Goal: Transaction & Acquisition: Subscribe to service/newsletter

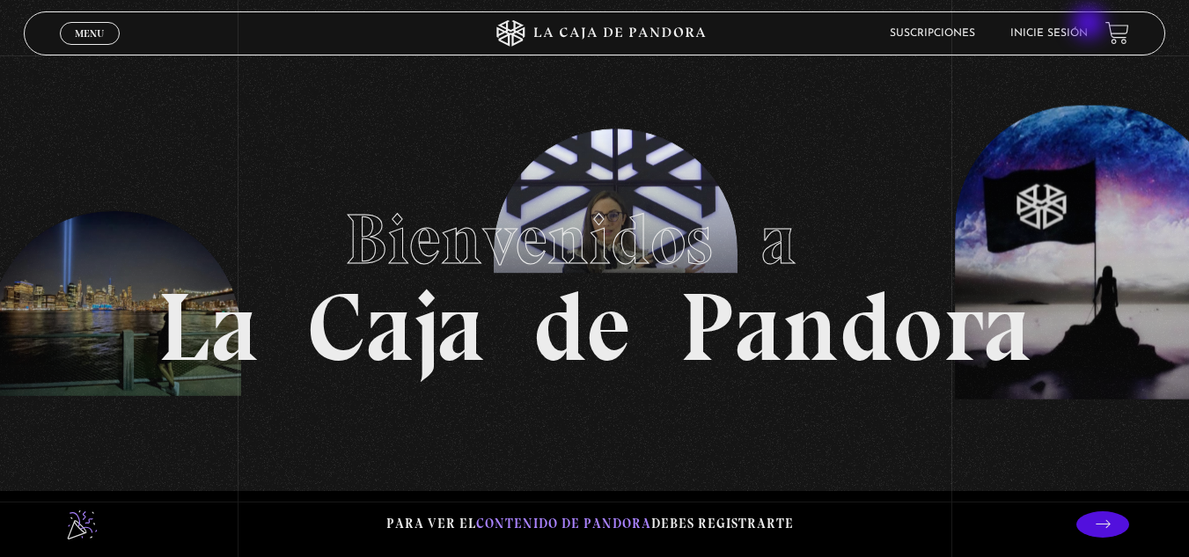
click at [1088, 20] on li "Inicie sesión" at bounding box center [1048, 32] width 77 height 27
click at [1080, 27] on li "Inicie sesión" at bounding box center [1048, 32] width 77 height 27
click at [927, 22] on li "Suscripciones" at bounding box center [932, 32] width 85 height 27
click at [927, 26] on li "Suscripciones" at bounding box center [932, 32] width 85 height 27
click at [927, 34] on link "Suscripciones" at bounding box center [932, 33] width 85 height 11
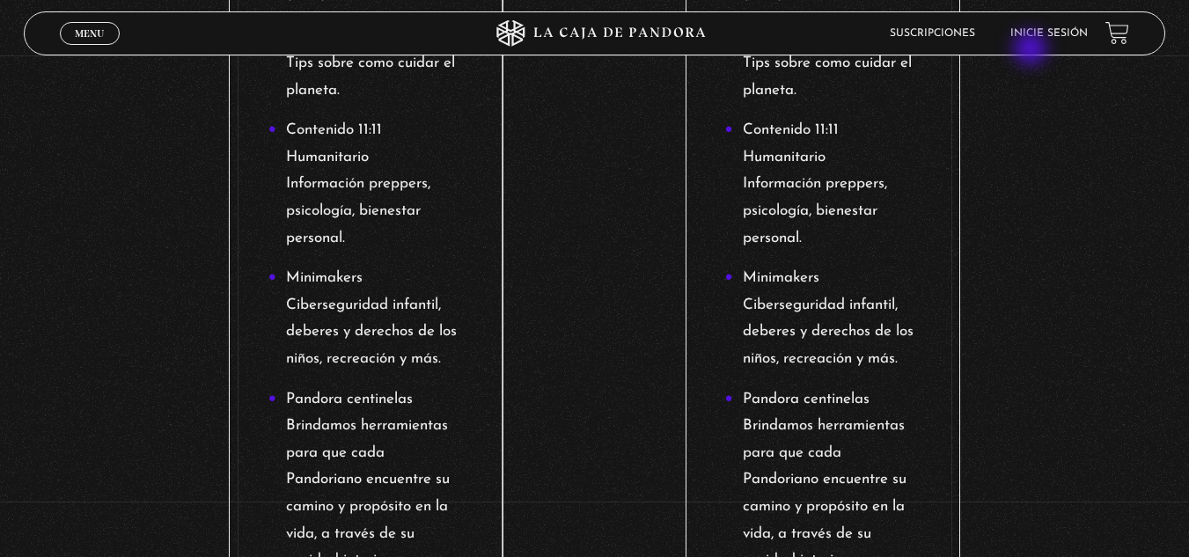
scroll to position [1132, 0]
click at [1047, 27] on li "Inicie sesión" at bounding box center [1048, 32] width 77 height 27
click at [1042, 33] on link "Inicie sesión" at bounding box center [1048, 33] width 77 height 11
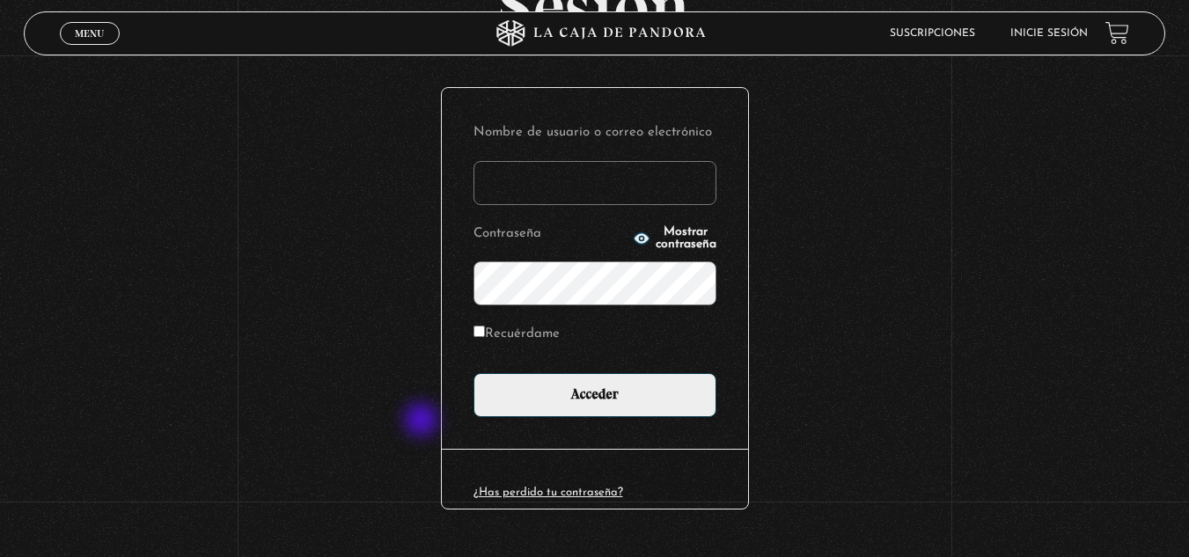
scroll to position [176, 0]
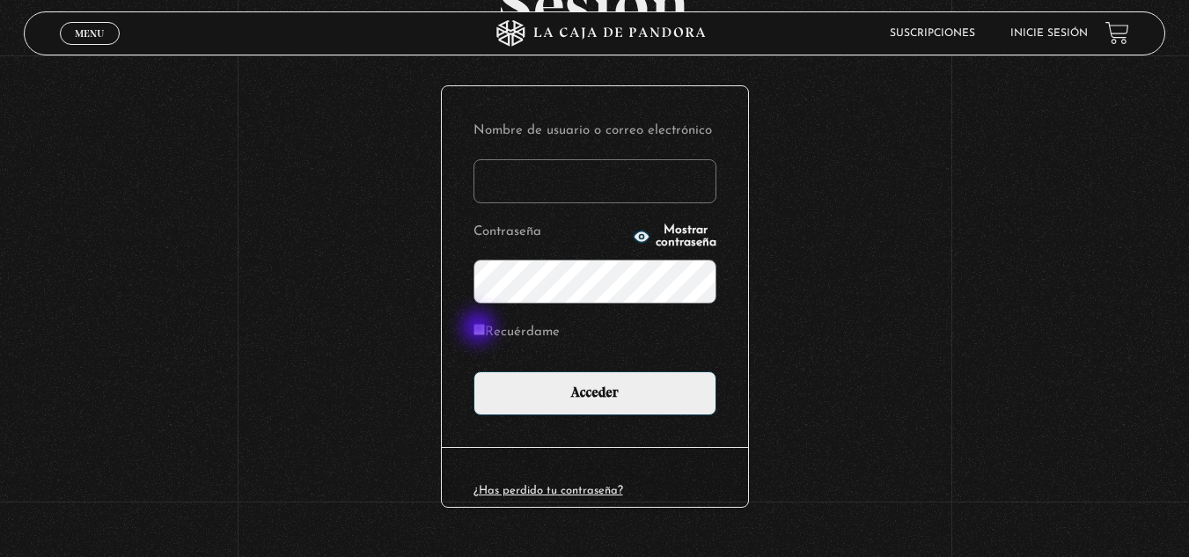
type input "monicarguedas"
click at [492, 327] on label "Recuérdame" at bounding box center [517, 333] width 86 height 27
click at [485, 327] on input "Recuérdame" at bounding box center [479, 329] width 11 height 11
checkbox input "true"
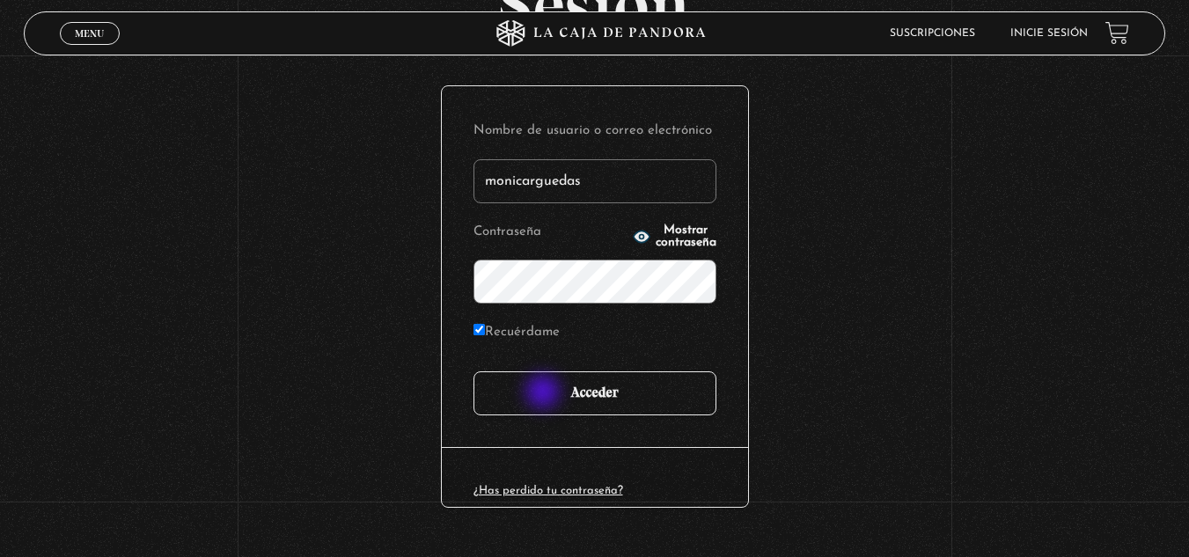
click at [545, 393] on input "Acceder" at bounding box center [595, 393] width 243 height 44
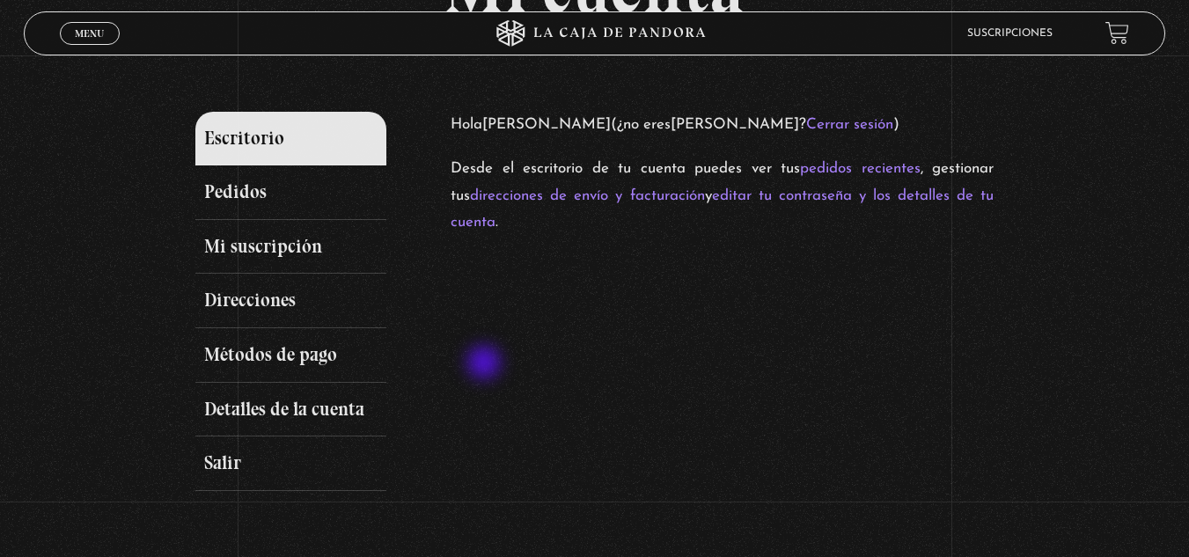
scroll to position [176, 0]
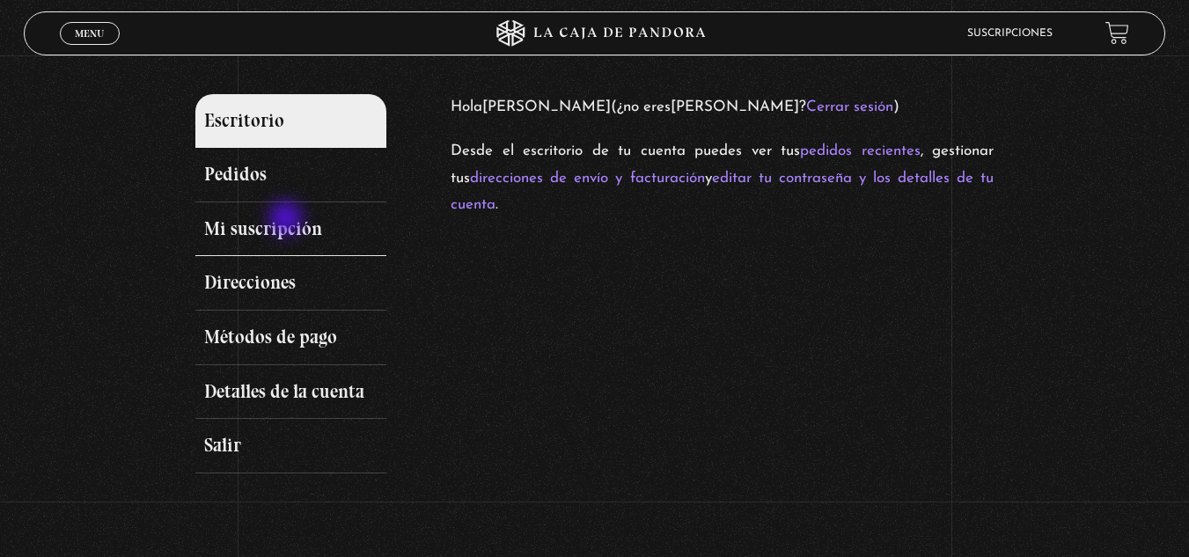
click at [288, 220] on link "Mi suscripción" at bounding box center [291, 229] width 192 height 55
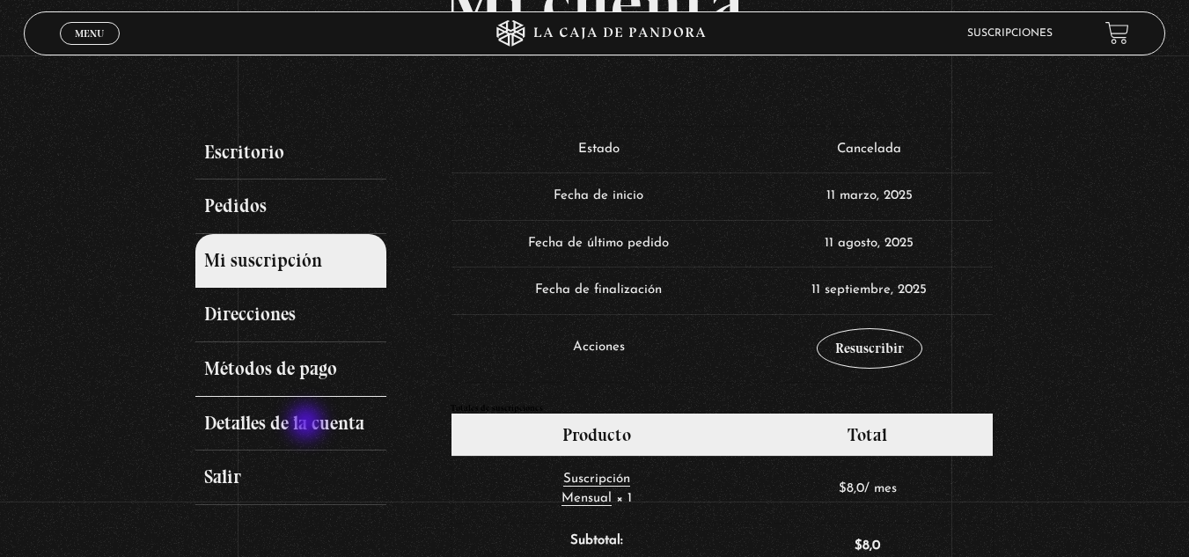
scroll to position [176, 0]
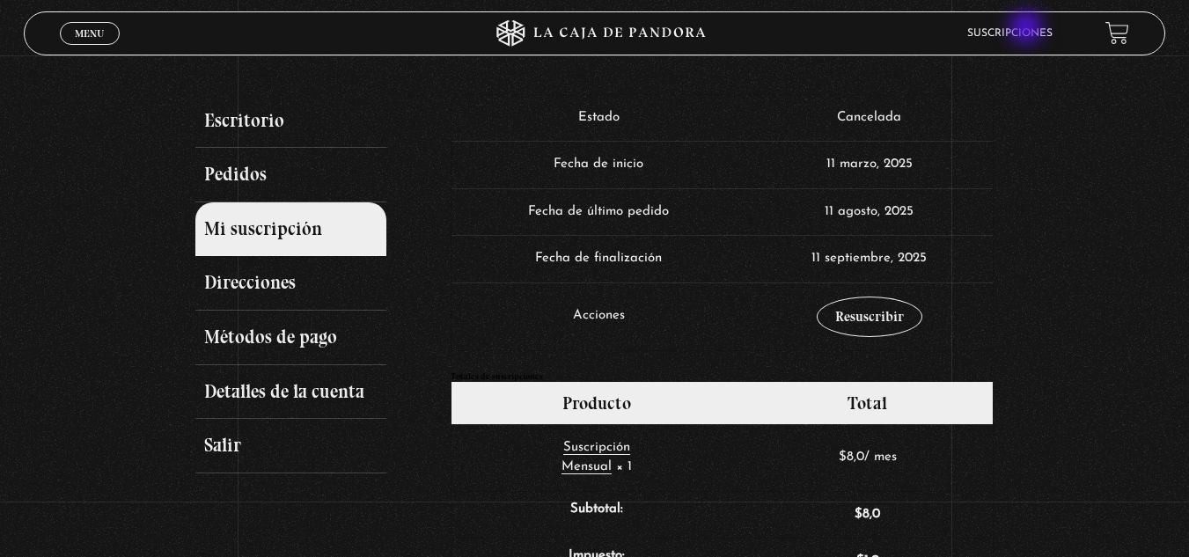
click at [1028, 29] on link "Suscripciones" at bounding box center [1009, 33] width 85 height 11
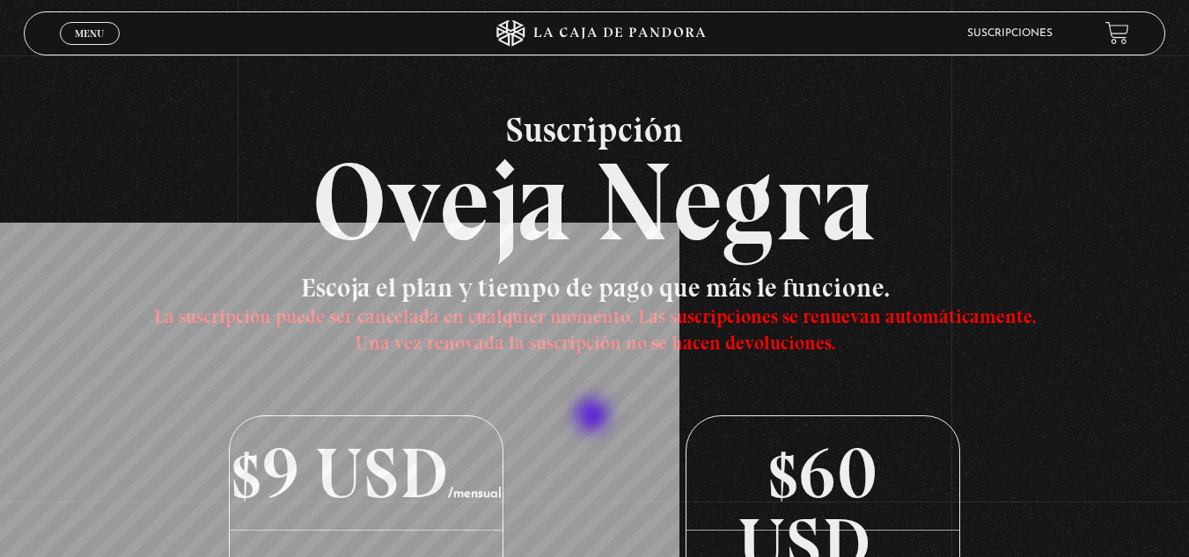
scroll to position [88, 0]
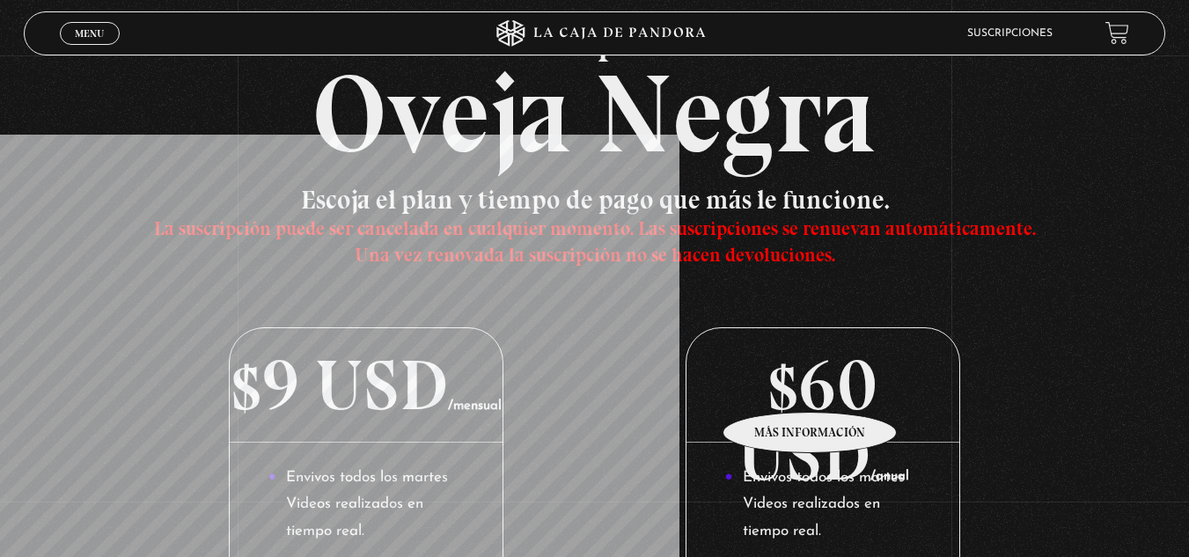
click at [811, 386] on p "$60 USD /anual" at bounding box center [823, 385] width 272 height 114
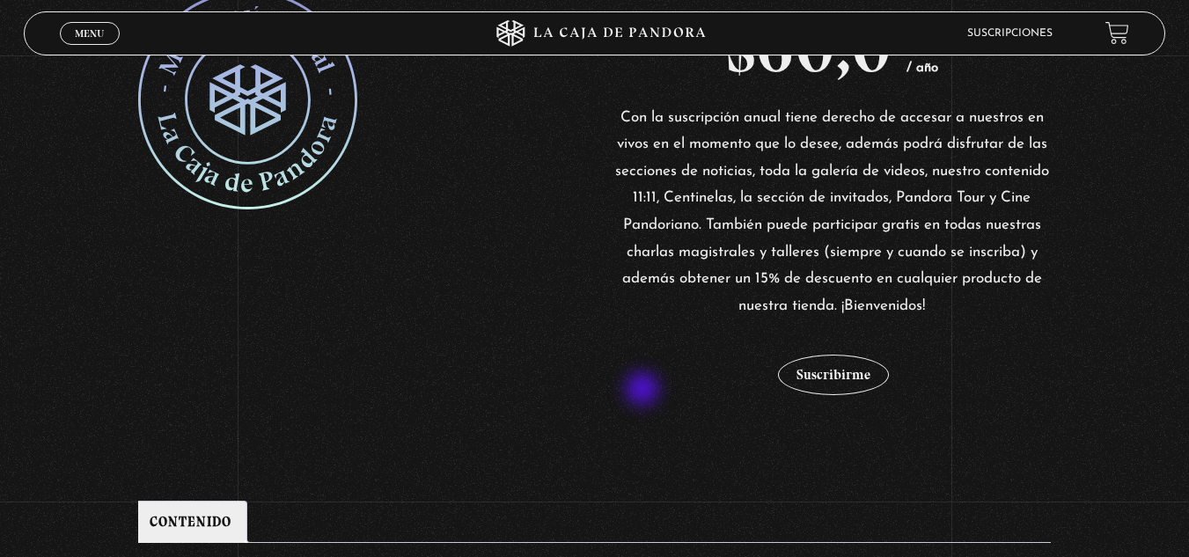
scroll to position [440, 0]
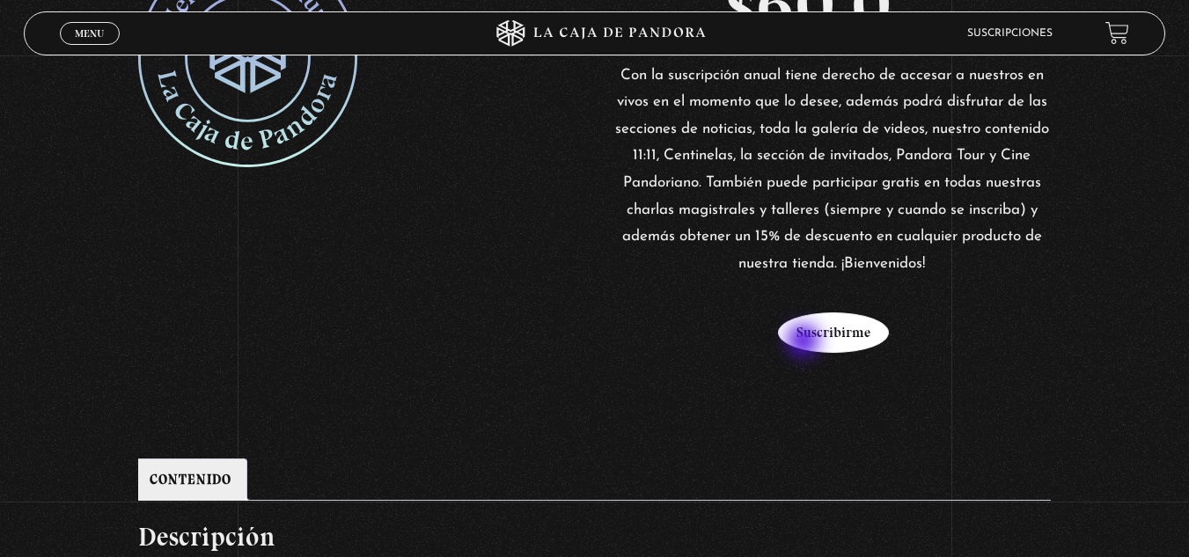
click at [805, 342] on button "Suscribirme" at bounding box center [833, 332] width 111 height 40
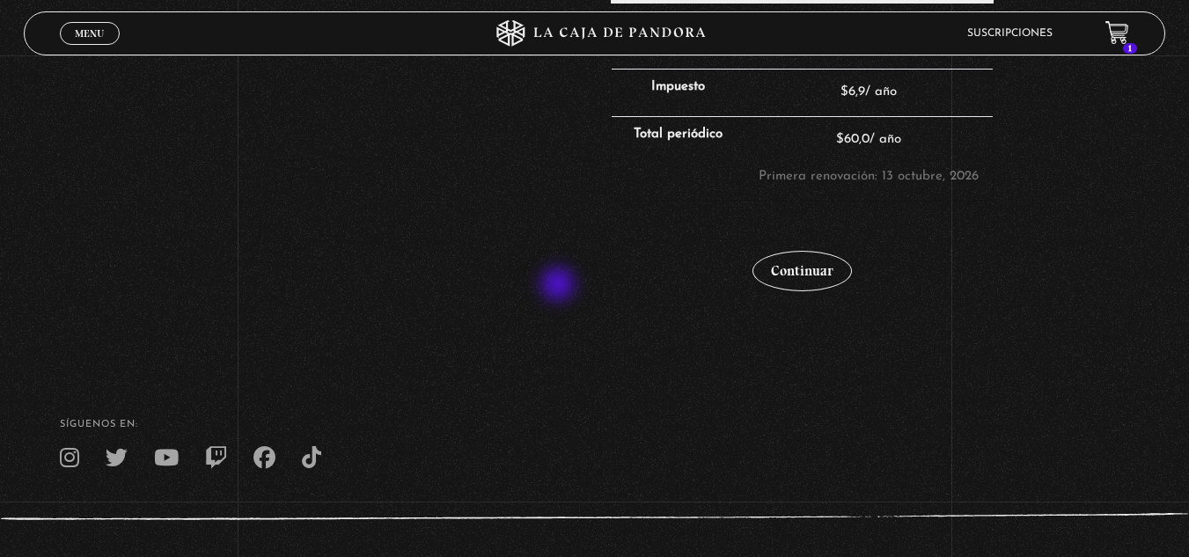
scroll to position [616, 0]
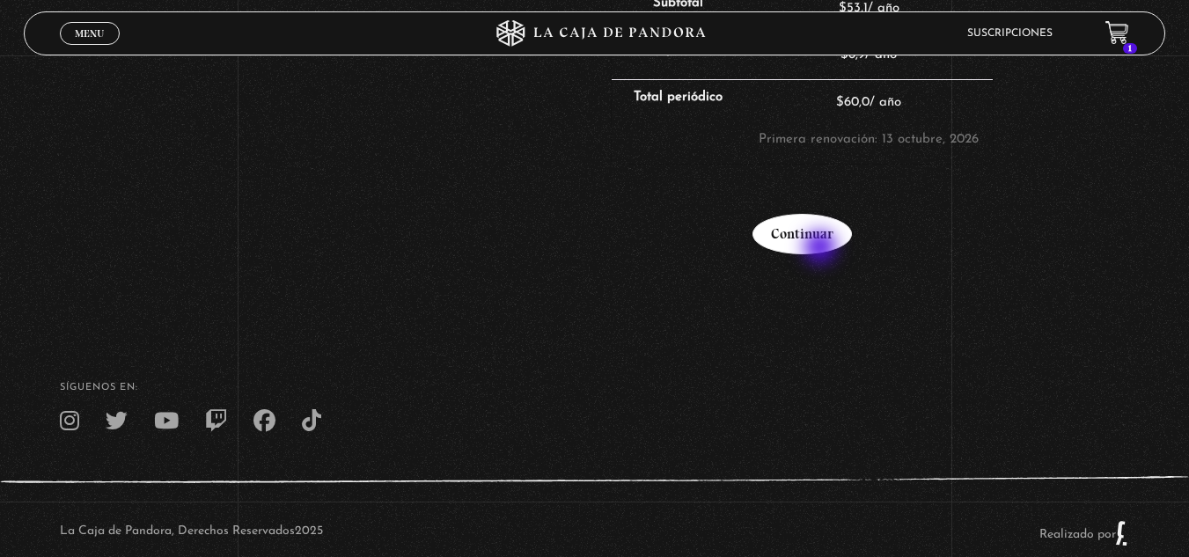
click at [822, 249] on link "Continuar" at bounding box center [802, 234] width 99 height 40
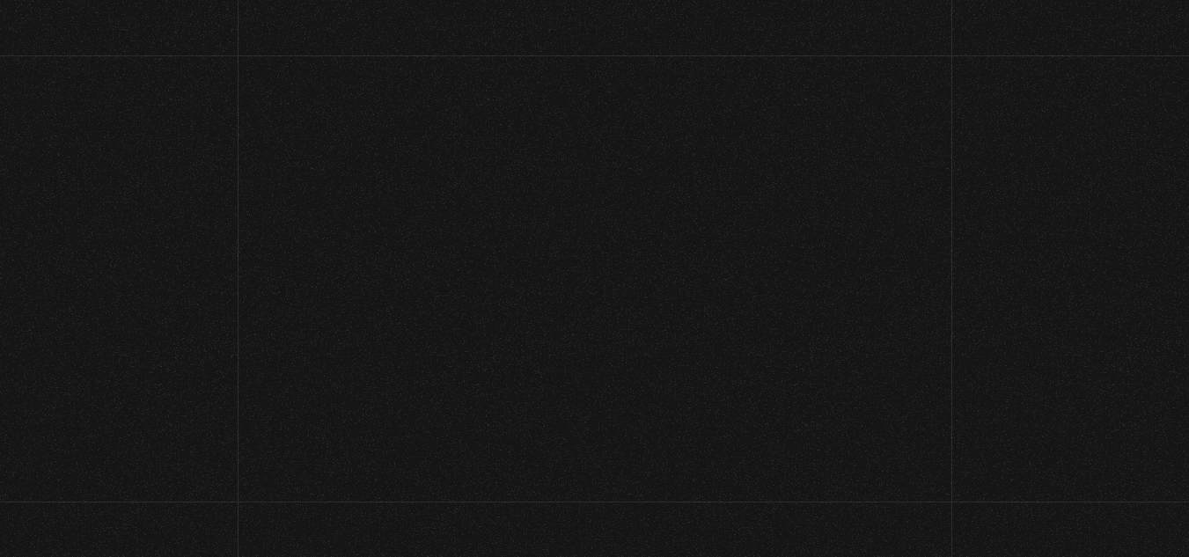
select select "CR-SJ"
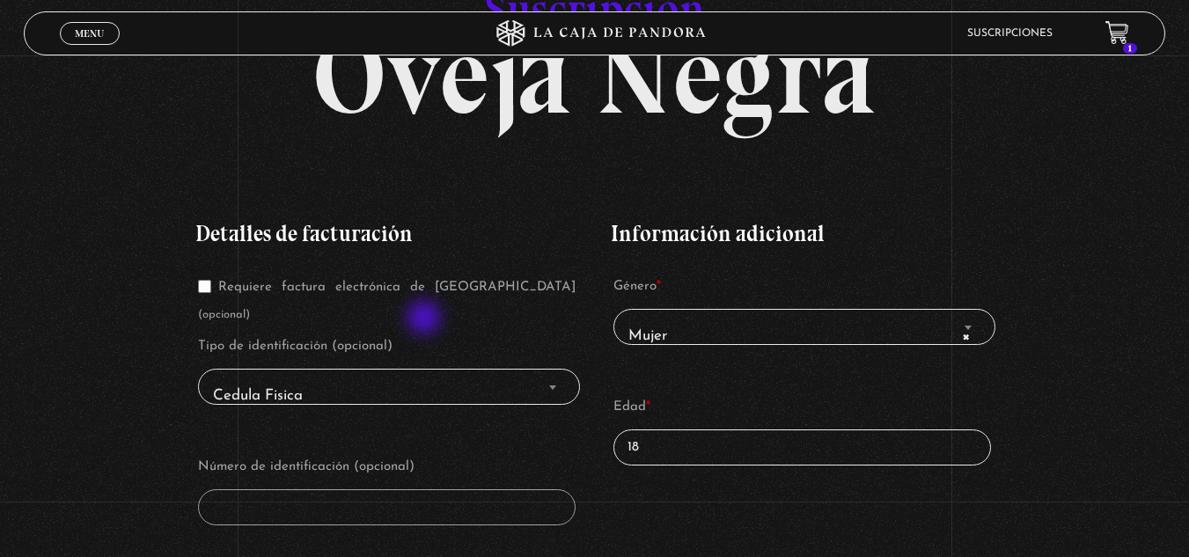
scroll to position [264, 0]
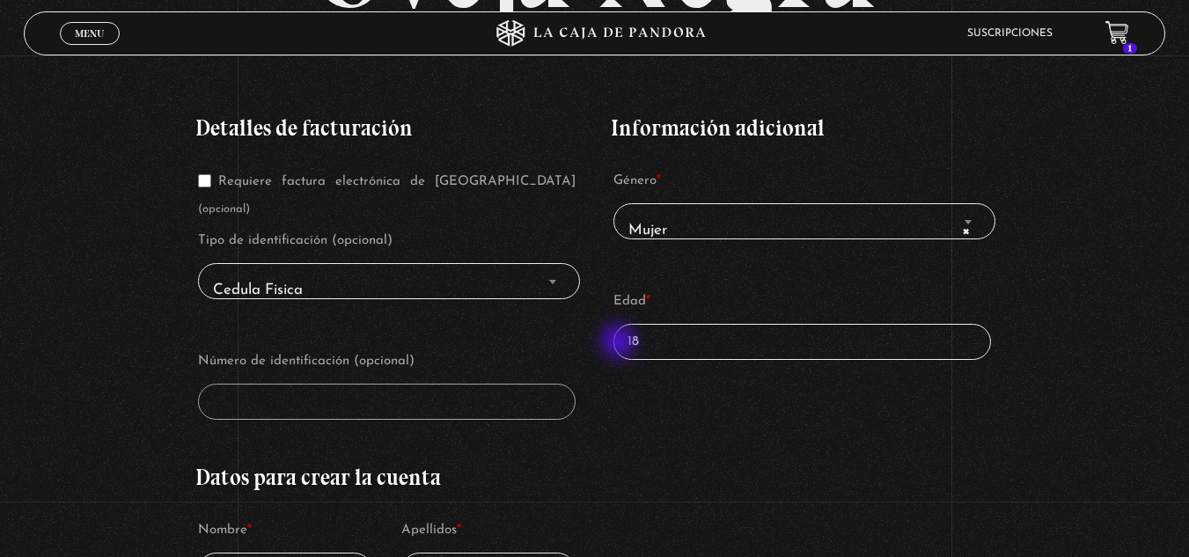
drag, startPoint x: 687, startPoint y: 341, endPoint x: 595, endPoint y: 343, distance: 91.6
type input "26"
click at [410, 276] on span "Cedula Fisica" at bounding box center [389, 291] width 367 height 40
click at [417, 271] on span "Cedula Fisica" at bounding box center [389, 291] width 367 height 40
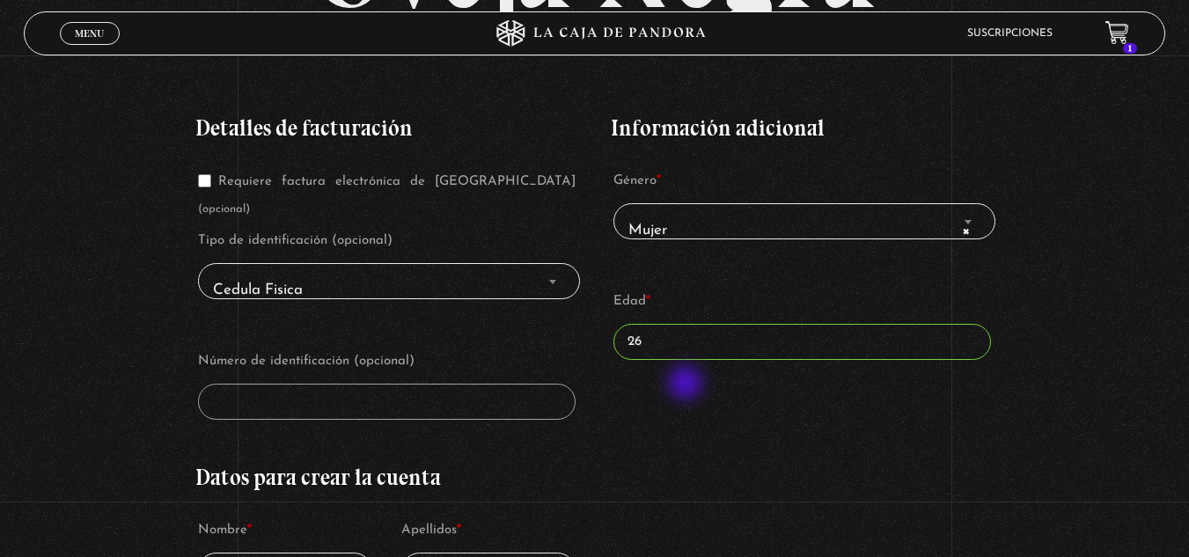
click at [688, 385] on div "Información adicional Género * Mujer Hombre × Mujer Edad * 26" at bounding box center [803, 249] width 384 height 316
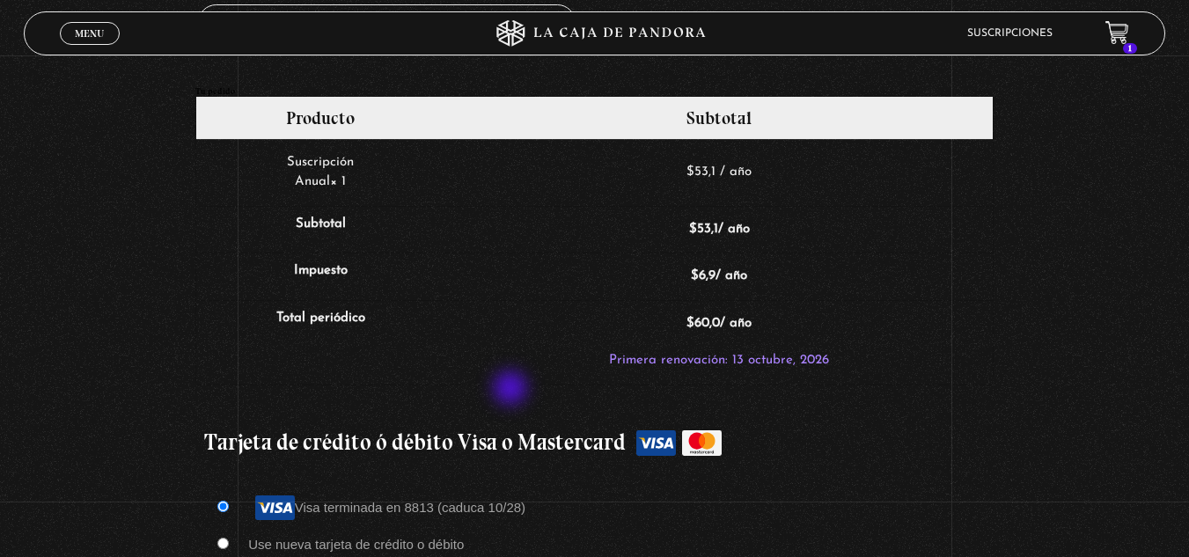
scroll to position [1408, 0]
